Goal: Navigation & Orientation: Find specific page/section

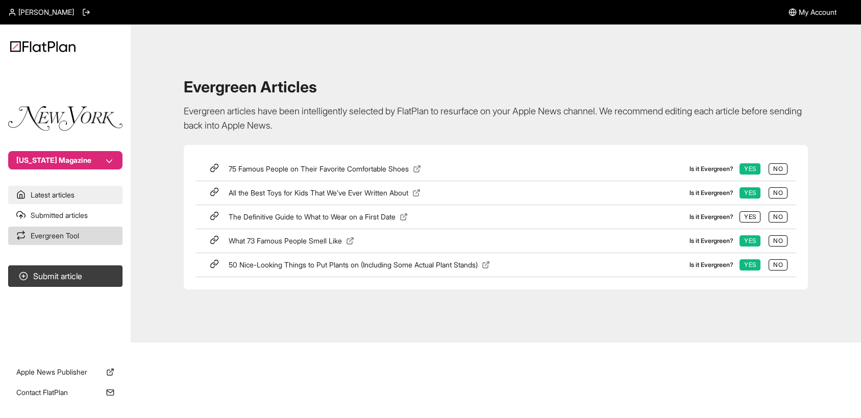
click at [61, 197] on link "Latest articles" at bounding box center [65, 195] width 114 height 18
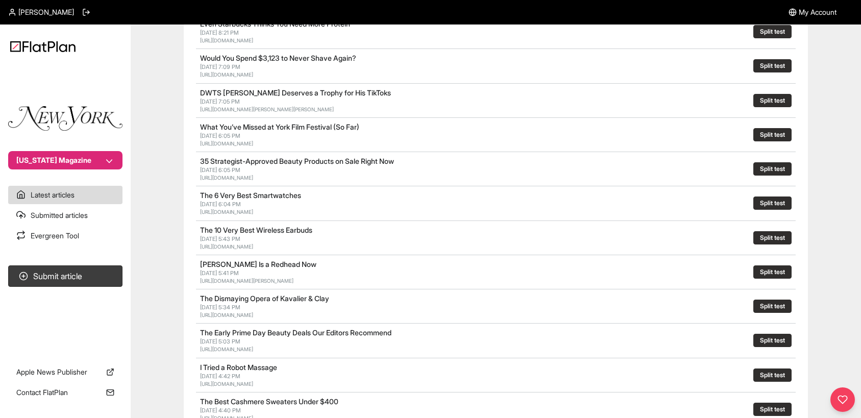
scroll to position [75, 0]
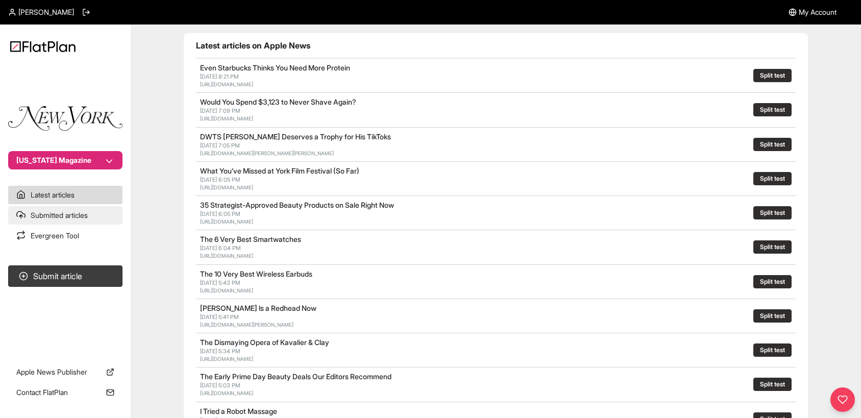
click at [52, 224] on link "Submitted articles" at bounding box center [65, 215] width 114 height 18
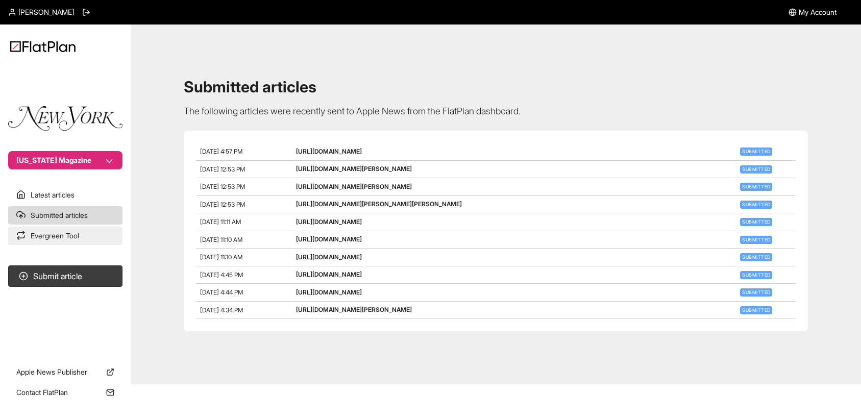
click at [60, 234] on link "Evergreen Tool" at bounding box center [65, 236] width 114 height 18
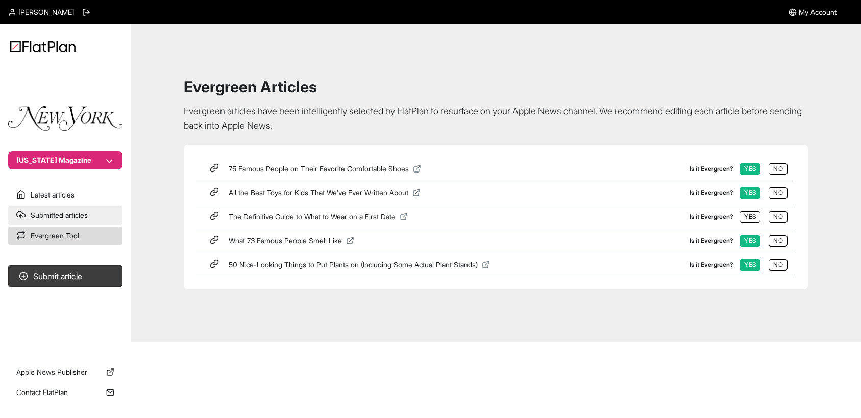
click at [72, 213] on link "Submitted articles" at bounding box center [65, 215] width 114 height 18
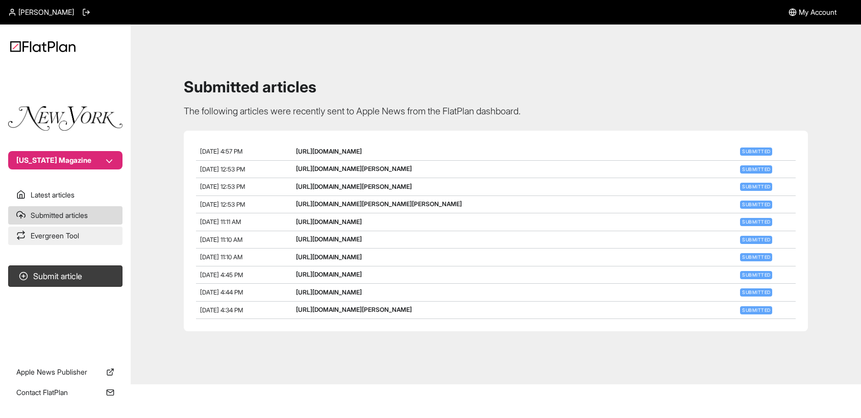
click at [52, 236] on link "Evergreen Tool" at bounding box center [65, 236] width 114 height 18
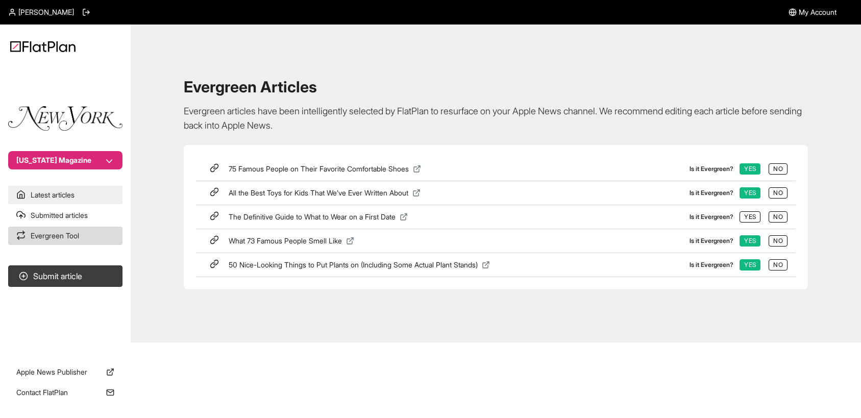
click at [63, 189] on link "Latest articles" at bounding box center [65, 195] width 114 height 18
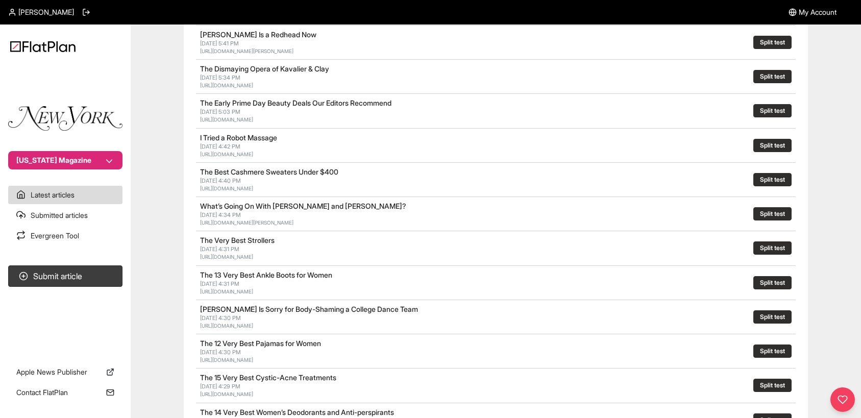
scroll to position [480, 0]
